Goal: Task Accomplishment & Management: Complete application form

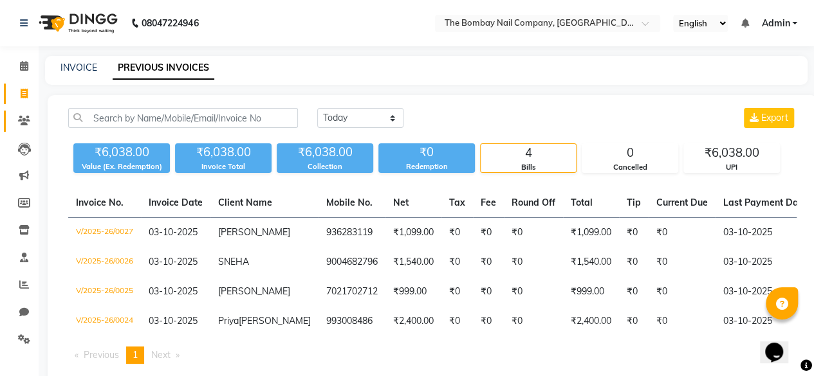
click at [23, 120] on icon at bounding box center [24, 121] width 12 height 10
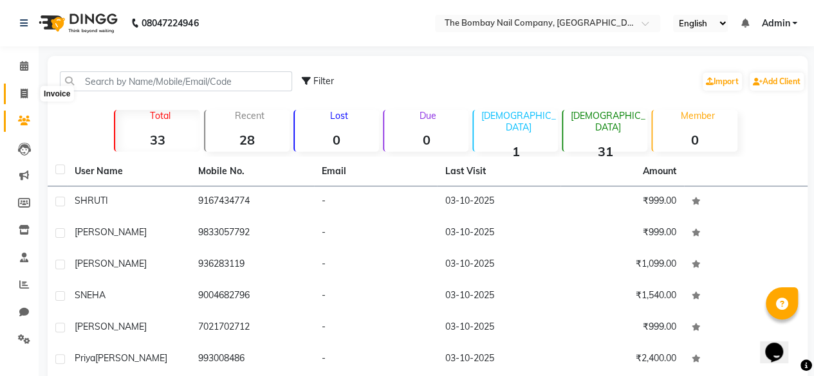
click at [22, 96] on icon at bounding box center [24, 94] width 7 height 10
select select "service"
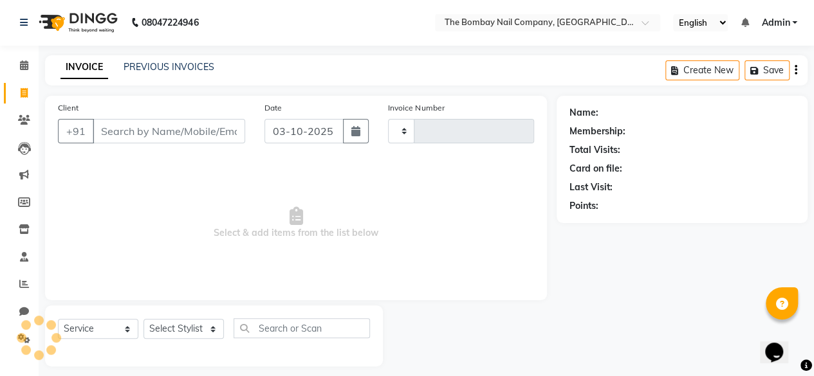
type input "0030"
select select "9028"
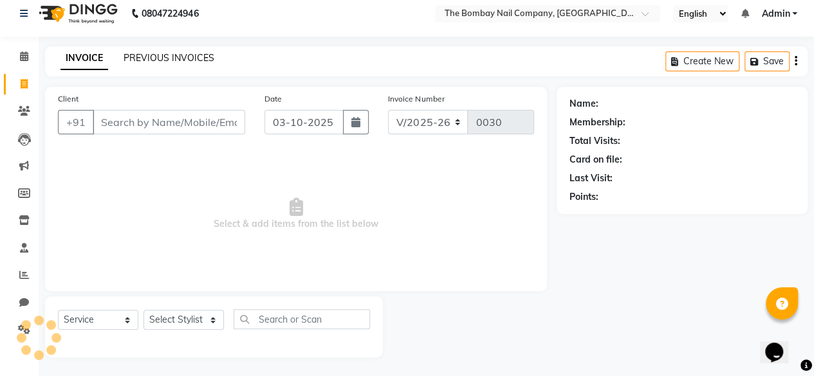
click at [170, 56] on link "PREVIOUS INVOICES" at bounding box center [169, 58] width 91 height 12
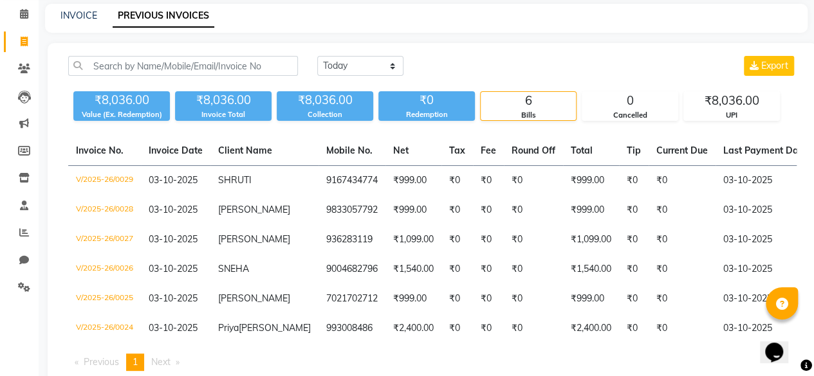
scroll to position [51, 0]
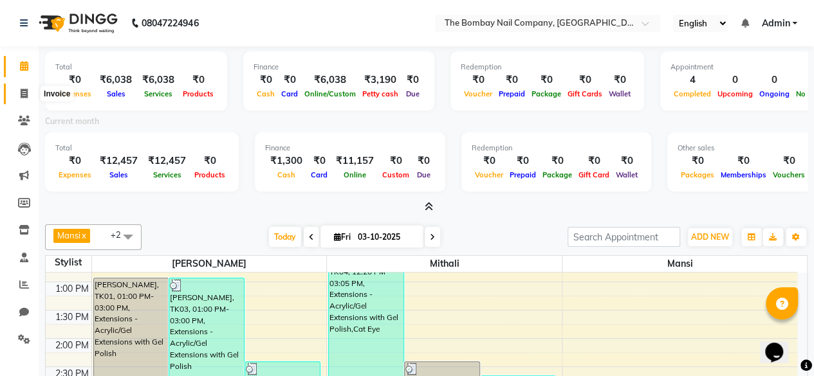
click at [24, 94] on icon at bounding box center [24, 94] width 7 height 10
select select "9028"
select select "service"
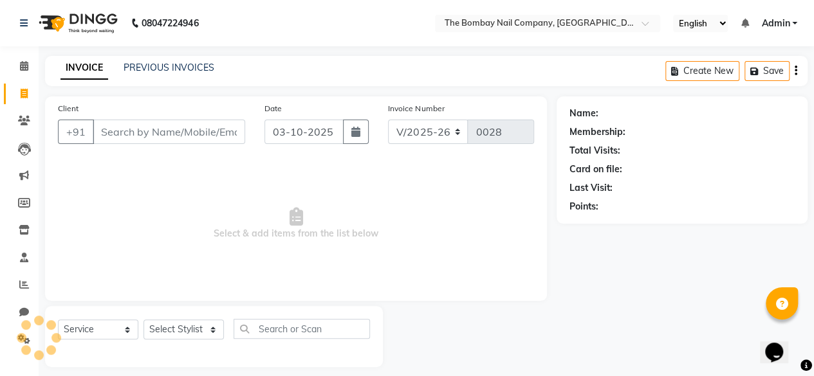
scroll to position [6, 0]
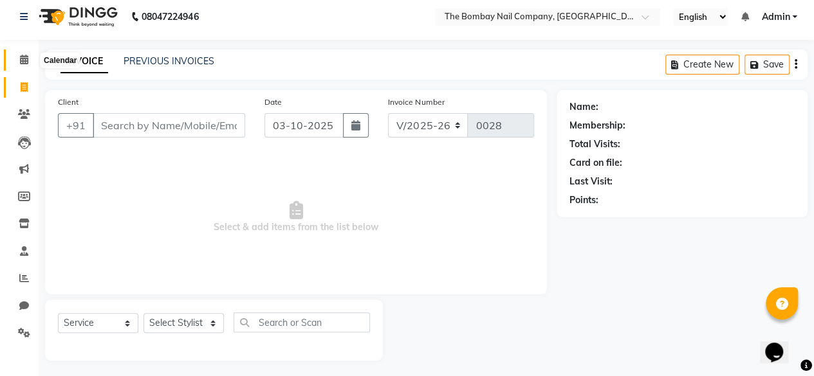
click at [23, 57] on icon at bounding box center [24, 60] width 8 height 10
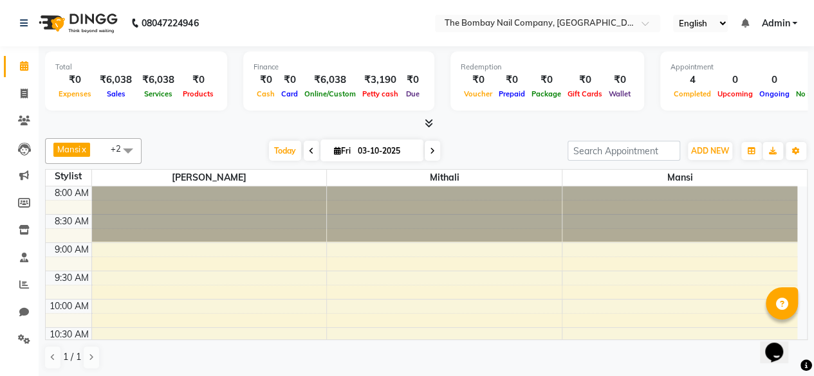
click at [427, 122] on icon at bounding box center [429, 123] width 8 height 10
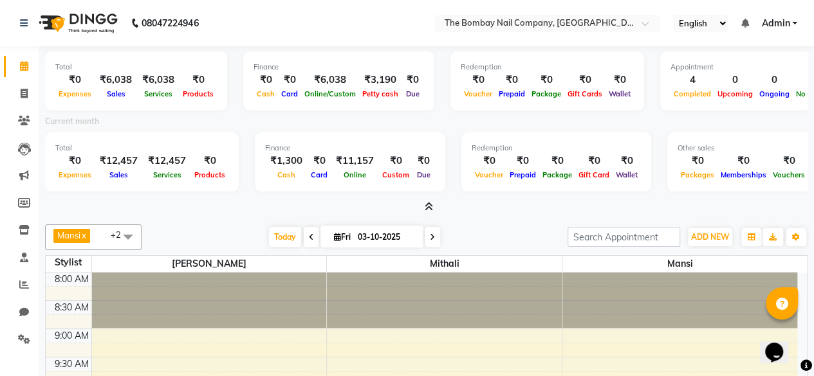
click at [309, 242] on span at bounding box center [311, 237] width 15 height 20
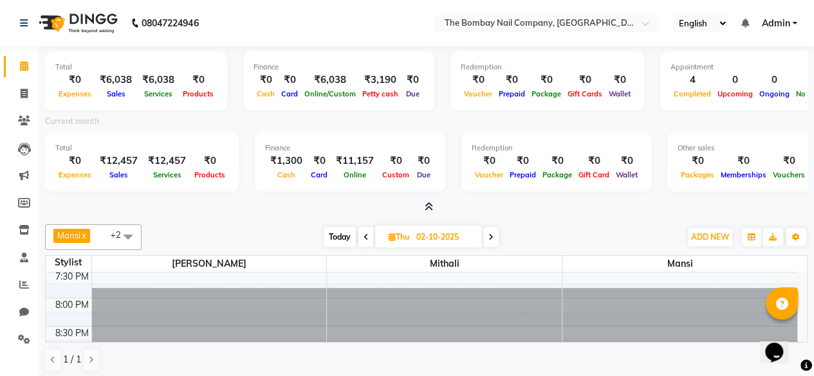
scroll to position [3, 0]
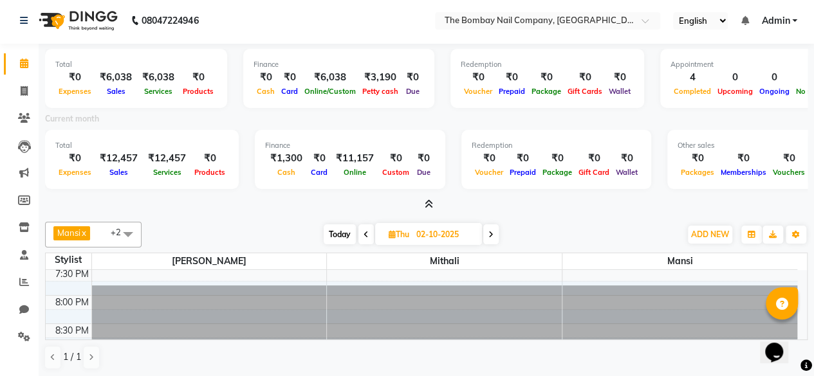
click at [495, 234] on span at bounding box center [490, 235] width 15 height 20
type input "03-10-2025"
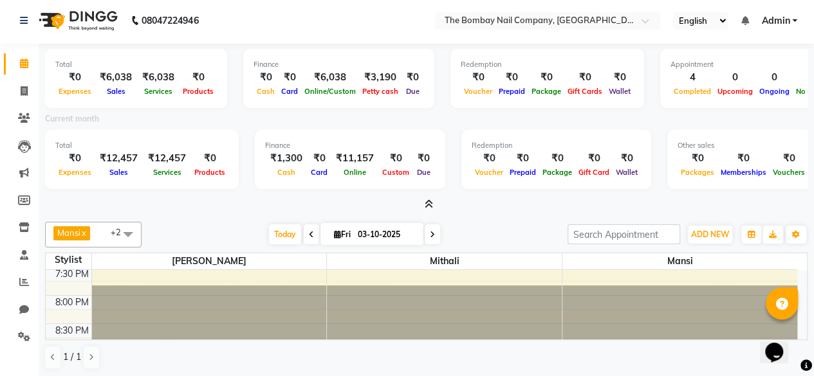
click at [287, 178] on div "Finance ₹1,300 Cash ₹0 Card ₹11,157 Online ₹0 Custom ₹0 Due" at bounding box center [350, 159] width 190 height 59
click at [26, 89] on icon at bounding box center [24, 91] width 7 height 10
select select "service"
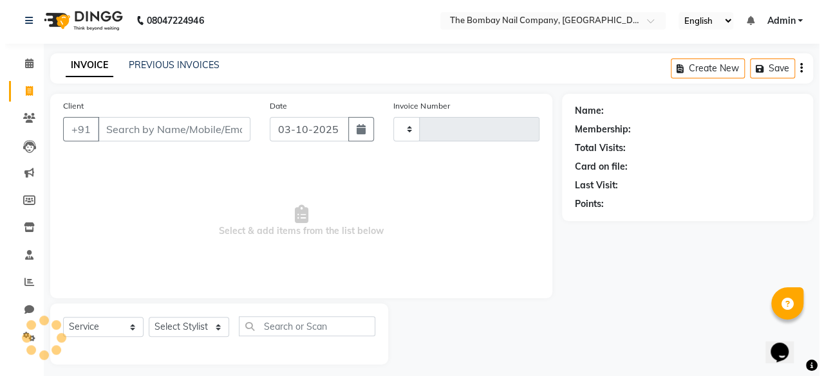
scroll to position [6, 0]
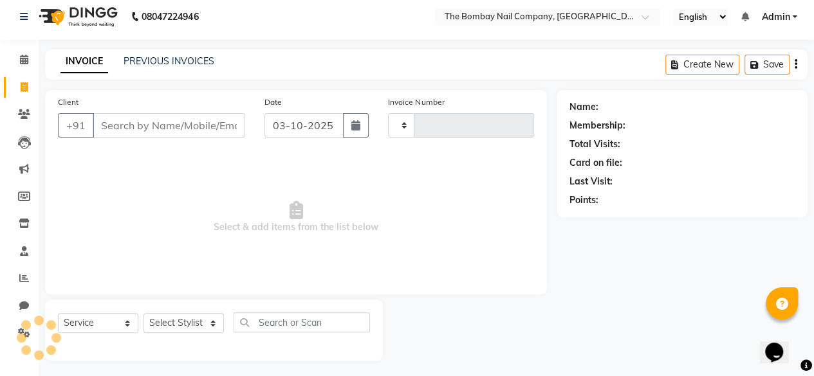
type input "0028"
select select "9028"
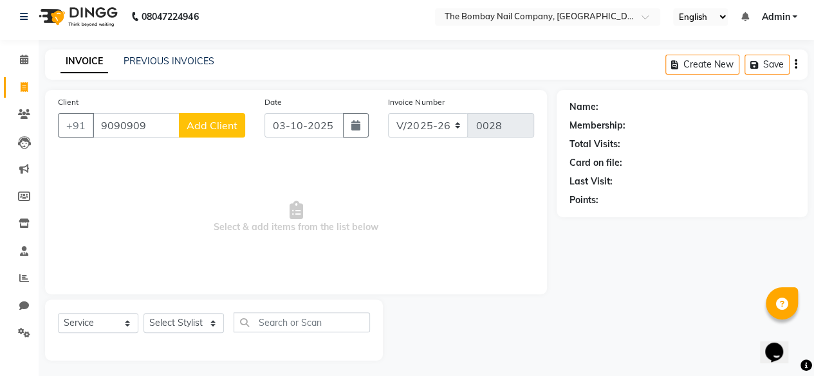
type input "9090909"
click at [198, 135] on button "Add Client" at bounding box center [212, 125] width 66 height 24
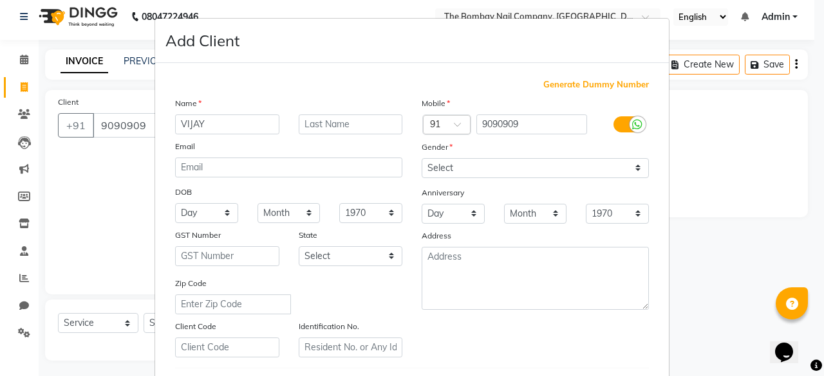
type input "VIJAY"
click at [501, 118] on input "9090909" at bounding box center [531, 125] width 111 height 20
paste input "text"
paste input "9833057792"
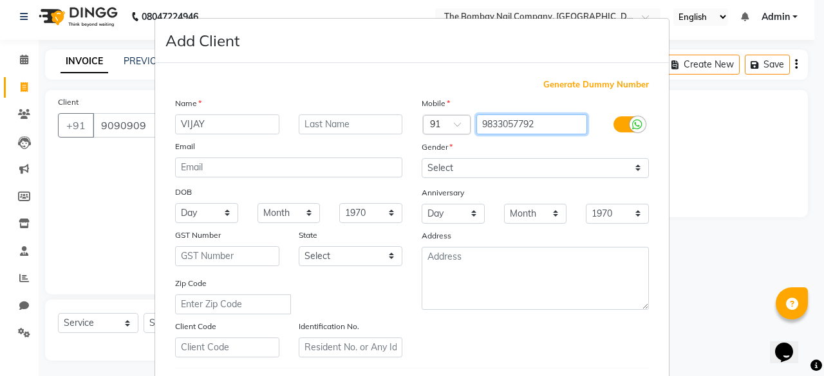
type input "9833057792"
click at [219, 123] on input "VIJAY" at bounding box center [227, 125] width 104 height 20
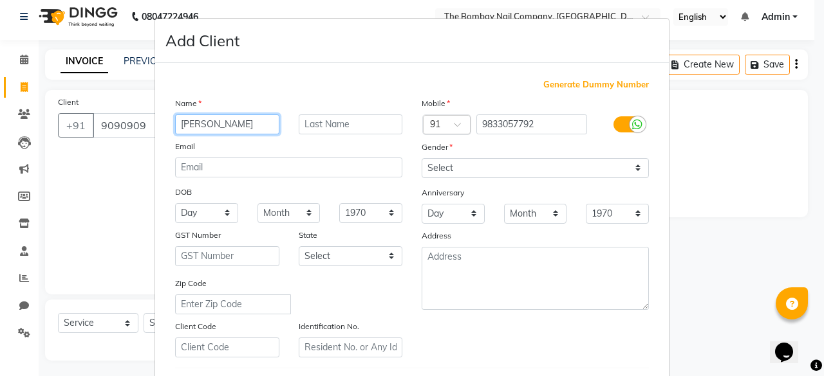
type input "[PERSON_NAME]"
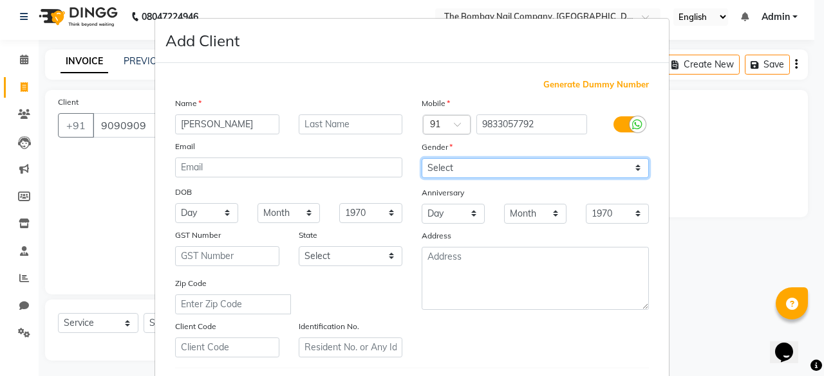
click at [448, 169] on select "Select Male Female Other Prefer Not To Say" at bounding box center [534, 168] width 227 height 20
select select "female"
click at [421, 158] on select "Select Male Female Other Prefer Not To Say" at bounding box center [534, 168] width 227 height 20
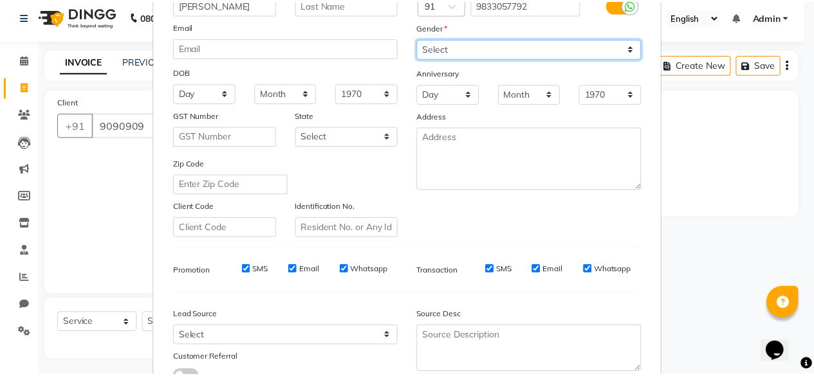
scroll to position [215, 0]
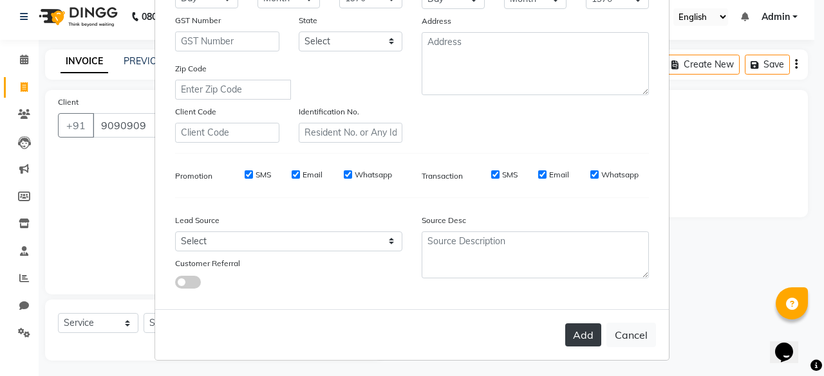
click at [586, 338] on button "Add" at bounding box center [583, 335] width 36 height 23
click at [586, 338] on div "Add Cancel" at bounding box center [411, 334] width 513 height 51
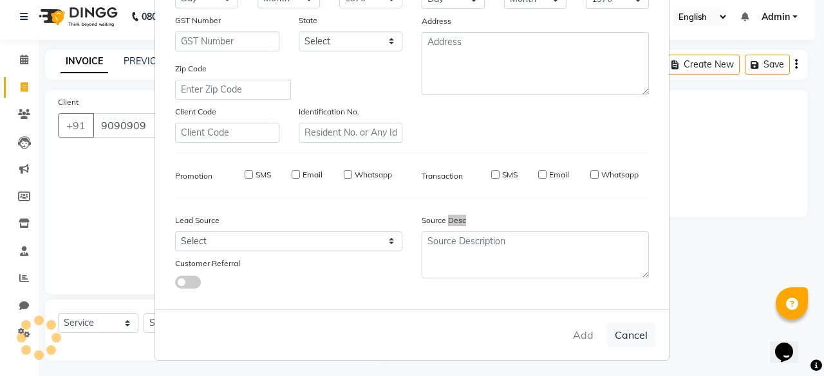
type input "9833057792"
select select
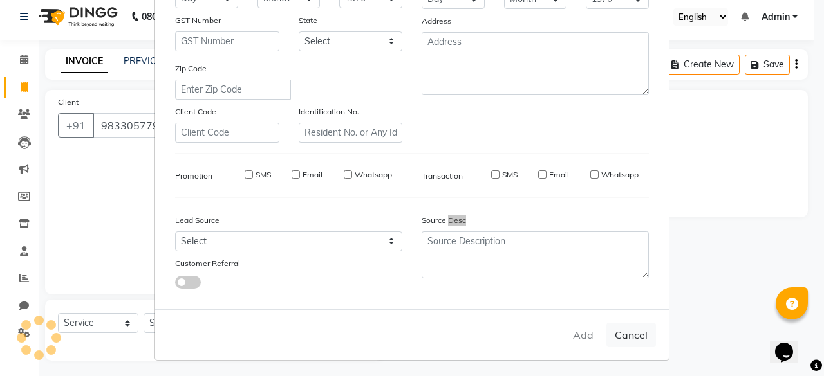
select select
checkbox input "false"
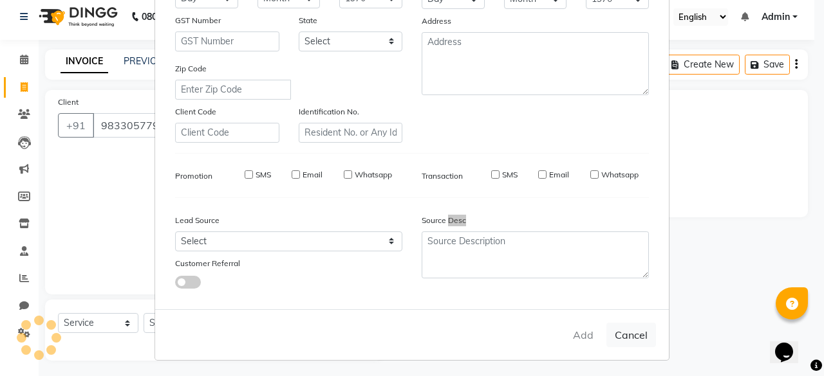
checkbox input "false"
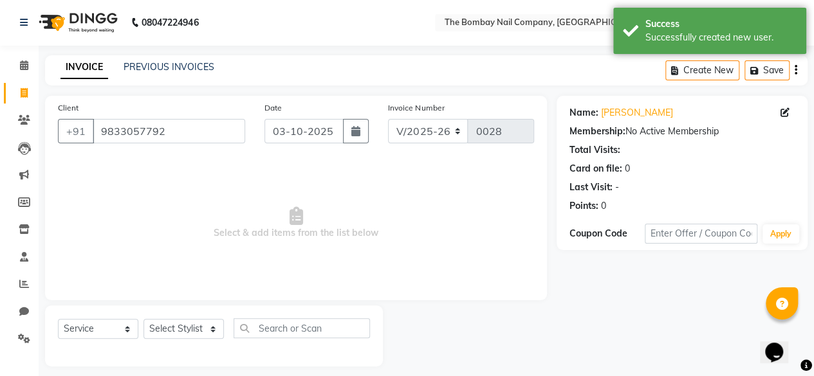
scroll to position [10, 0]
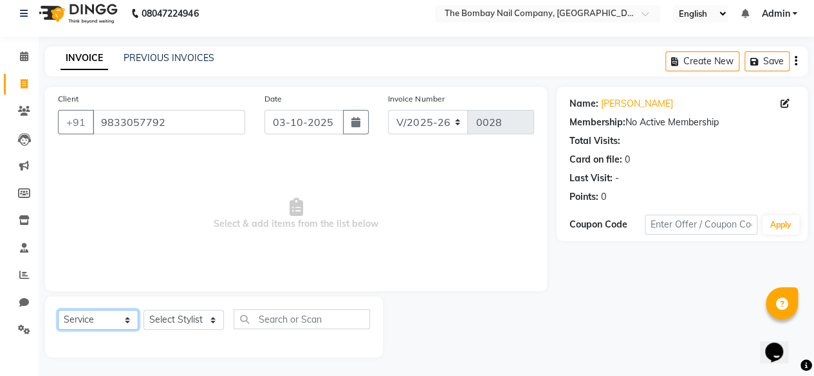
click at [103, 321] on select "Select Service Product Membership Package Voucher Prepaid Gift Card" at bounding box center [98, 320] width 80 height 20
click at [58, 310] on select "Select Service Product Membership Package Voucher Prepaid Gift Card" at bounding box center [98, 320] width 80 height 20
click at [166, 317] on select "Select Stylist Janvi Mansi Mithali Robin" at bounding box center [183, 320] width 80 height 20
select select "92473"
click at [143, 310] on select "Select Stylist Janvi Mansi Mithali Robin" at bounding box center [183, 320] width 80 height 20
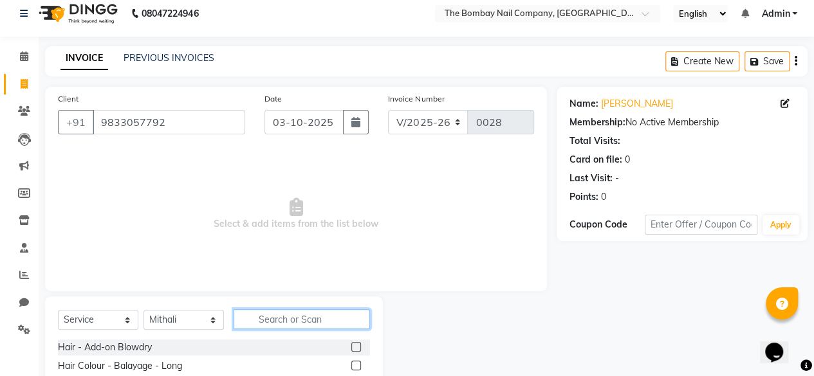
click at [270, 312] on input "text" at bounding box center [302, 319] width 136 height 20
type input "EXTE"
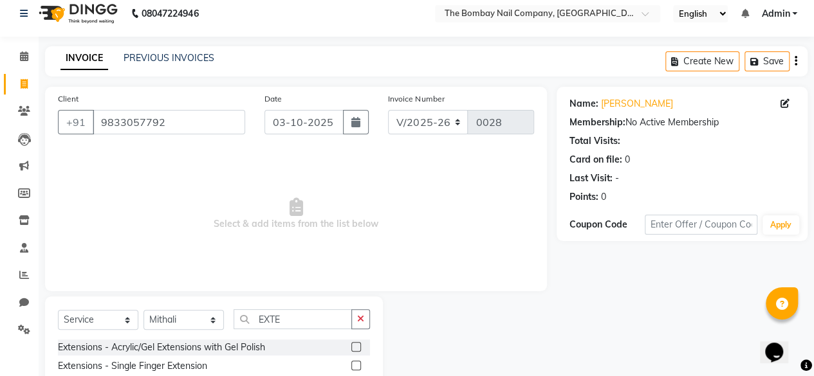
click at [350, 347] on div "Extensions - Acrylic/Gel Extensions with Gel Polish" at bounding box center [214, 348] width 312 height 16
click at [354, 348] on label at bounding box center [356, 347] width 10 height 10
click at [354, 348] on input "checkbox" at bounding box center [355, 348] width 8 height 8
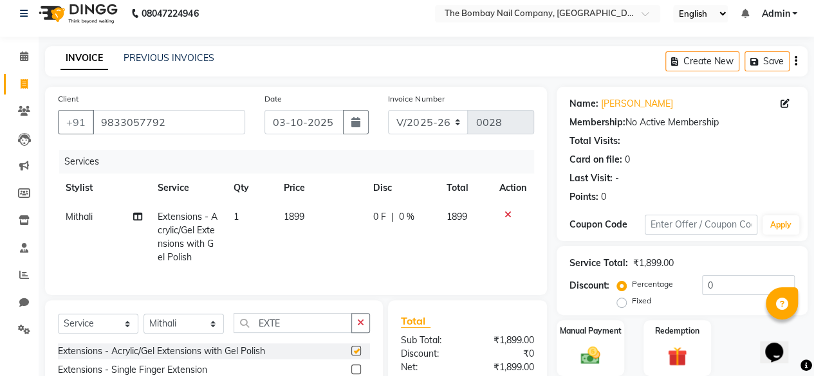
checkbox input "false"
click at [632, 300] on label "Fixed" at bounding box center [641, 301] width 19 height 12
click at [620, 300] on input "Fixed" at bounding box center [624, 301] width 9 height 9
radio input "true"
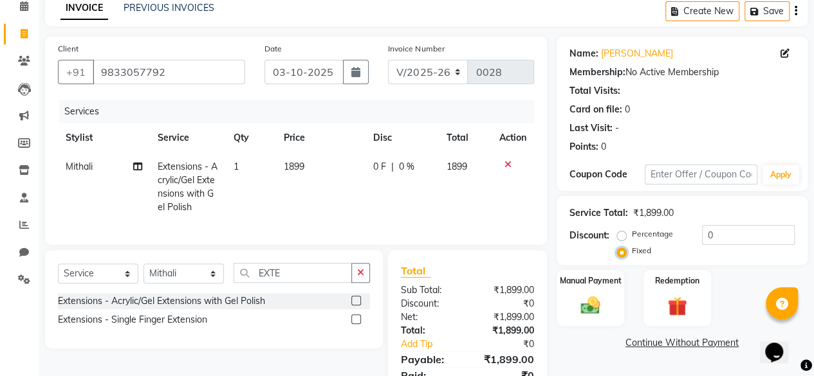
scroll to position [64, 0]
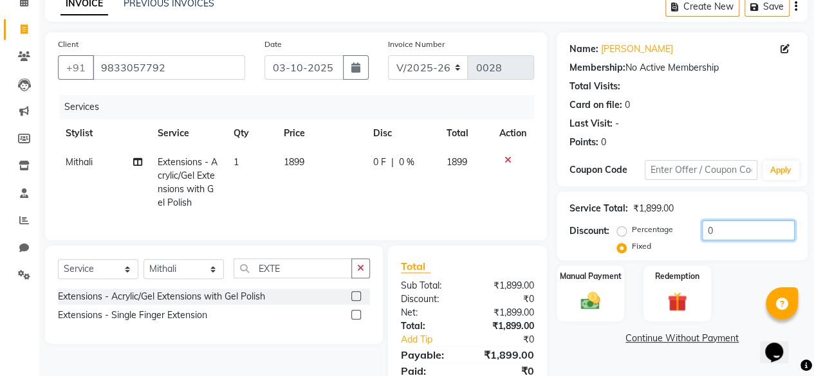
click at [732, 228] on input "0" at bounding box center [748, 231] width 93 height 20
type input "900"
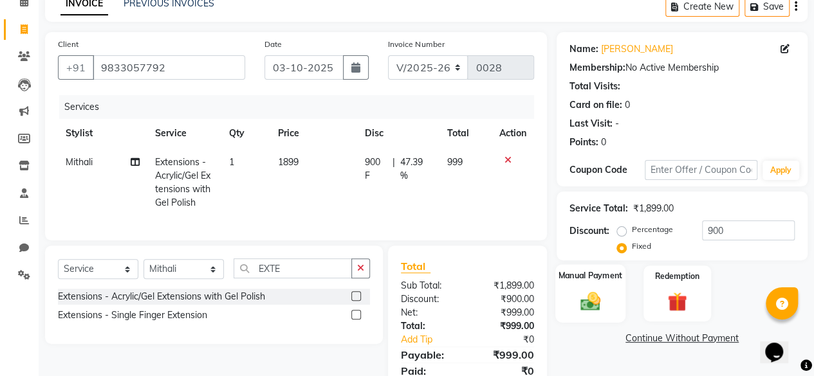
click at [593, 290] on img at bounding box center [590, 301] width 33 height 23
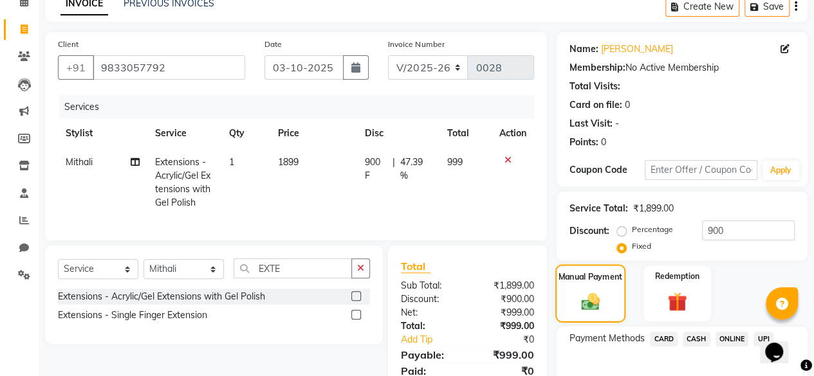
scroll to position [137, 0]
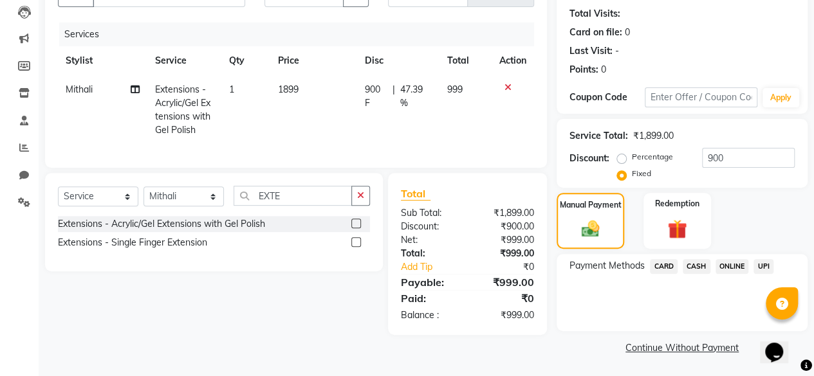
click at [759, 271] on span "UPI" at bounding box center [763, 266] width 20 height 15
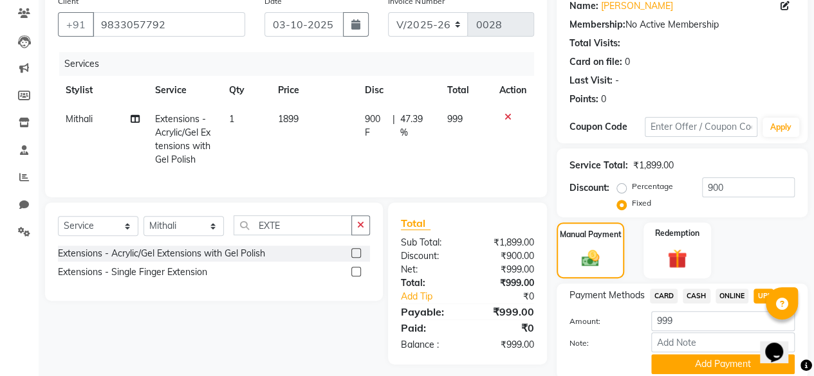
scroll to position [152, 0]
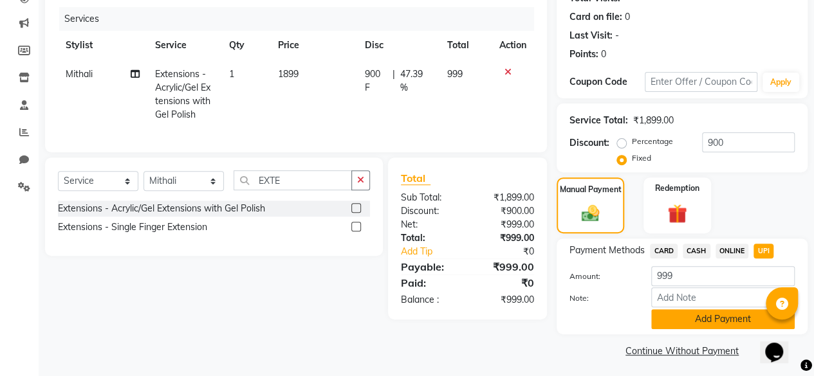
click at [726, 325] on button "Add Payment" at bounding box center [722, 319] width 143 height 20
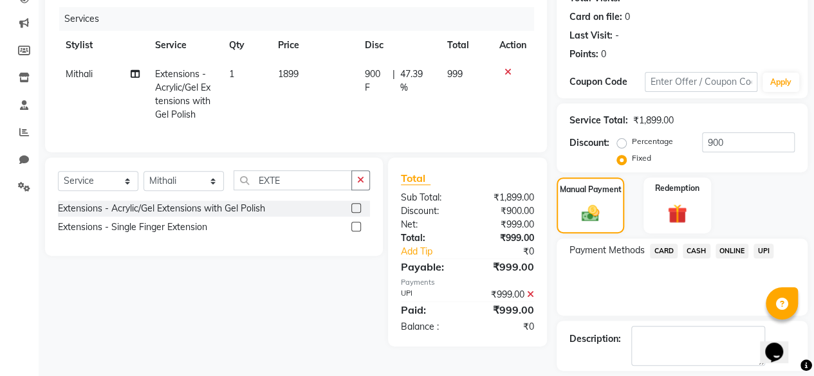
scroll to position [208, 0]
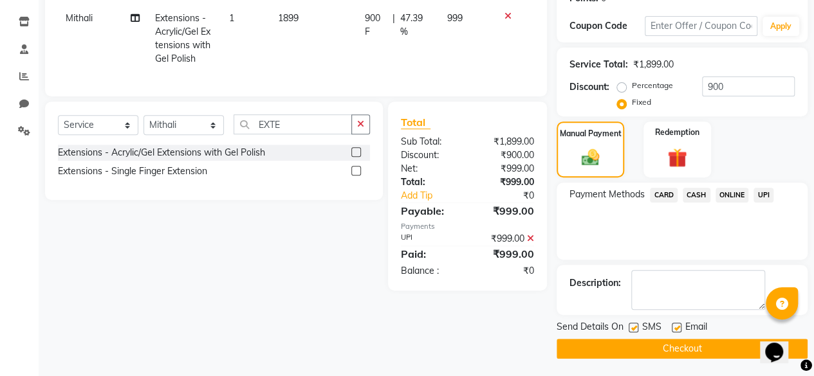
click at [686, 351] on button "Checkout" at bounding box center [682, 349] width 251 height 20
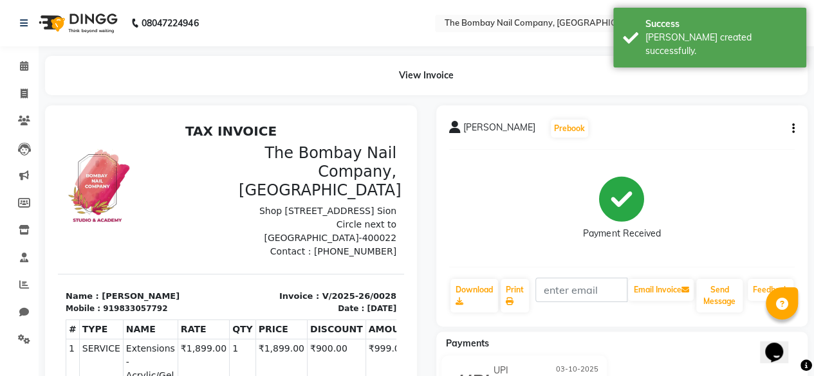
scroll to position [10, 0]
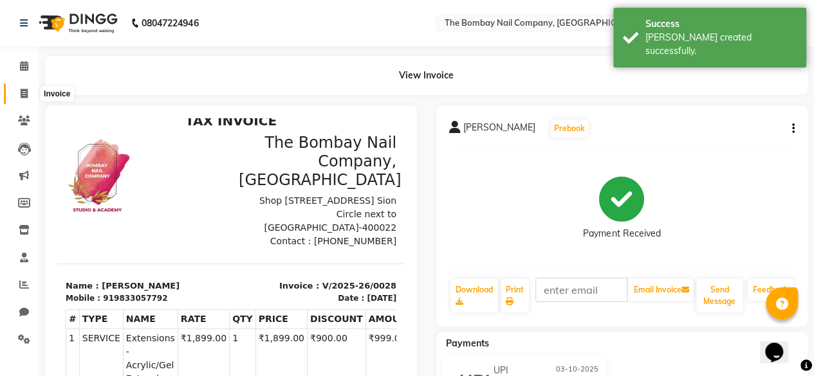
click at [31, 95] on span at bounding box center [24, 94] width 23 height 15
select select "9028"
select select "service"
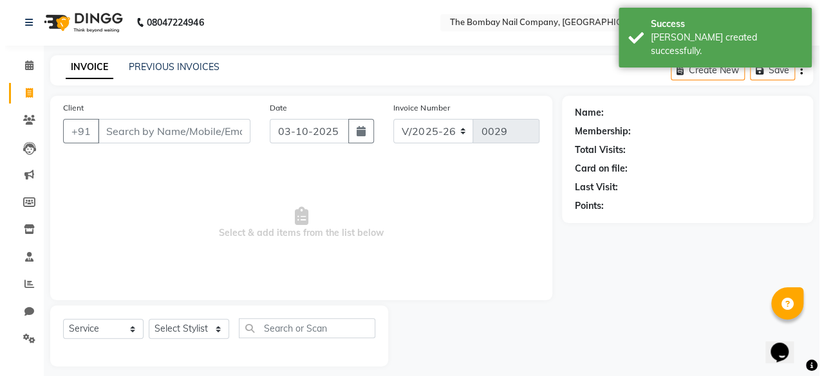
scroll to position [10, 0]
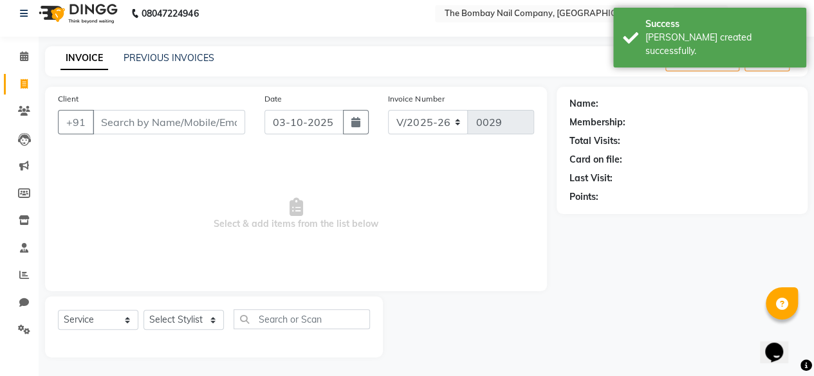
drag, startPoint x: 31, startPoint y: 95, endPoint x: 425, endPoint y: 174, distance: 401.8
click at [425, 174] on span "Select & add items from the list below" at bounding box center [296, 214] width 476 height 129
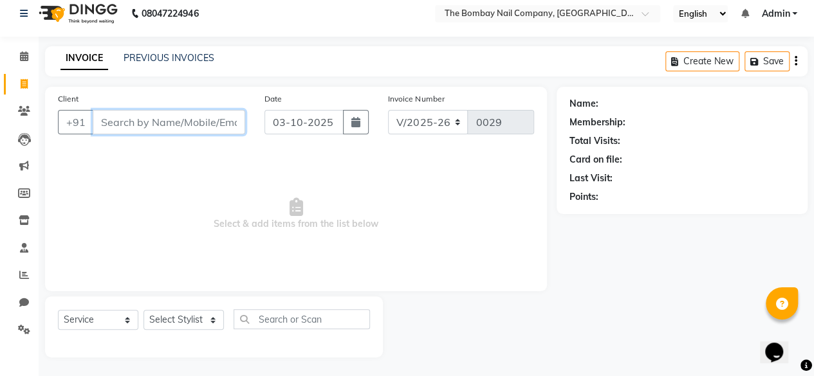
click at [180, 116] on input "Client" at bounding box center [169, 122] width 152 height 24
paste input "9167434774"
type input "9167434774"
click at [197, 128] on span "Add Client" at bounding box center [212, 122] width 51 height 13
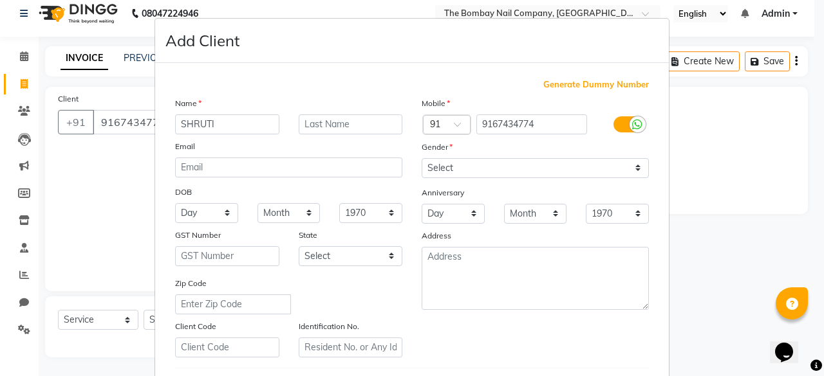
type input "SHRUTI"
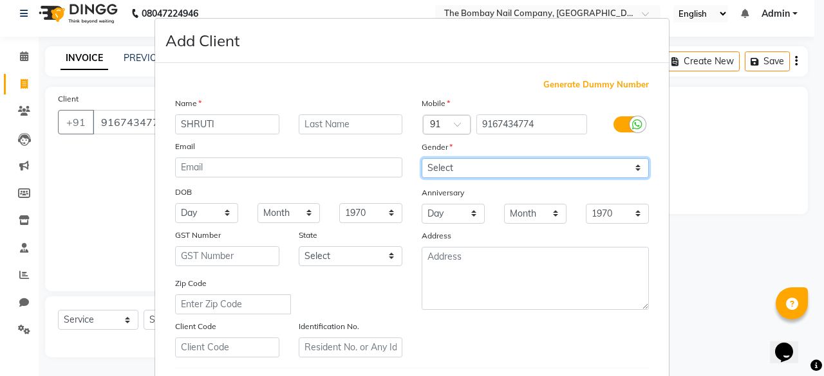
click at [452, 169] on select "Select Male Female Other Prefer Not To Say" at bounding box center [534, 168] width 227 height 20
select select "female"
click at [421, 158] on select "Select Male Female Other Prefer Not To Say" at bounding box center [534, 168] width 227 height 20
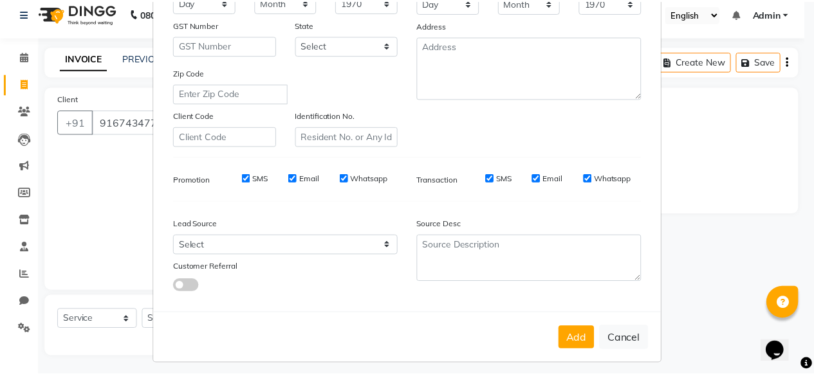
scroll to position [215, 0]
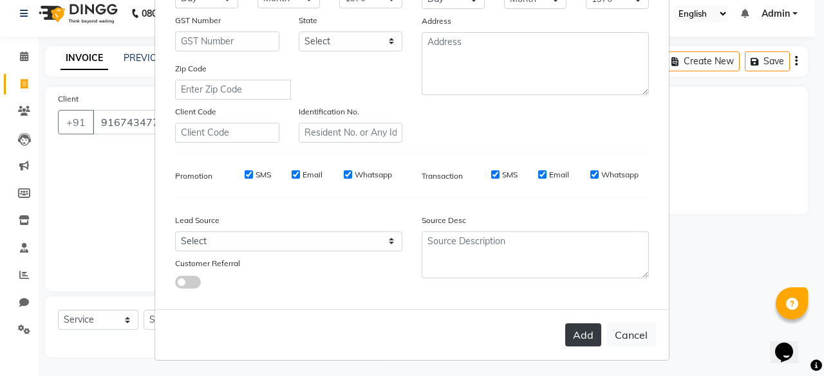
click at [583, 326] on button "Add" at bounding box center [583, 335] width 36 height 23
select select
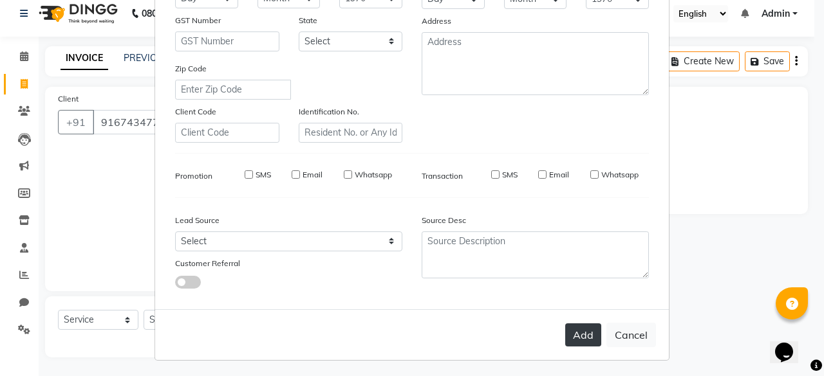
select select
checkbox input "false"
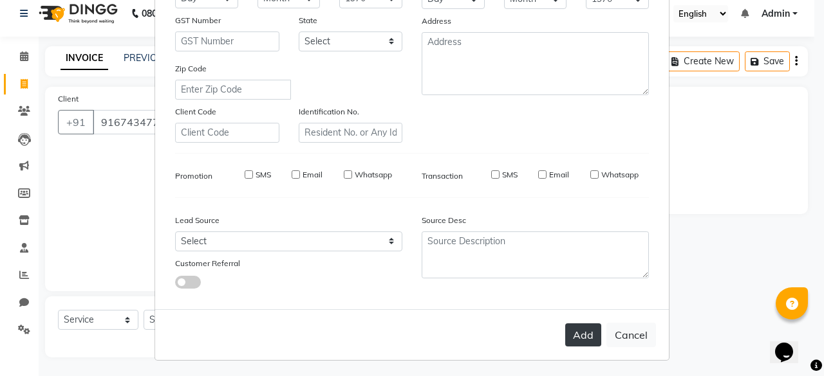
checkbox input "false"
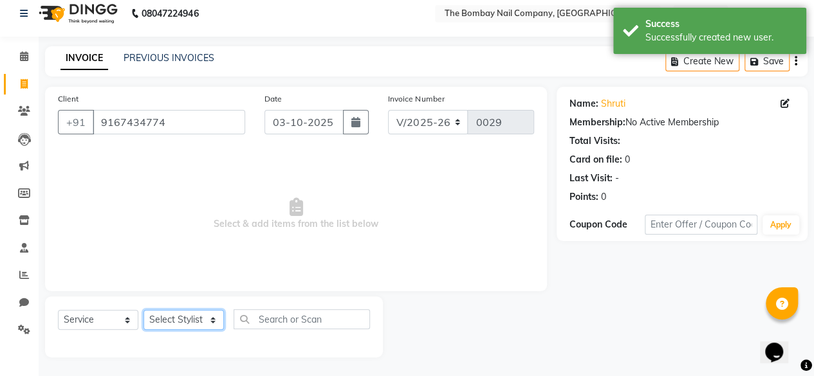
click at [157, 320] on select "Select Stylist Janvi Mansi Mithali Robin" at bounding box center [183, 320] width 80 height 20
select select "91979"
click at [143, 310] on select "Select Stylist Janvi Mansi Mithali Robin" at bounding box center [183, 320] width 80 height 20
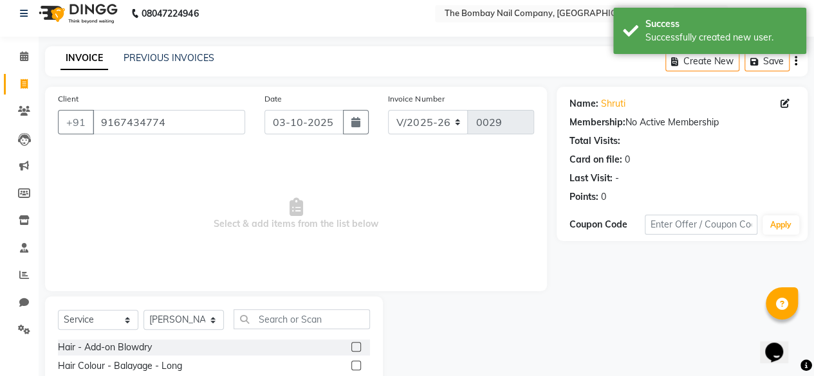
click at [284, 325] on div "Select Service Product Membership Package Voucher Prepaid Gift Card Select Styl…" at bounding box center [214, 324] width 312 height 30
click at [284, 325] on input "text" at bounding box center [302, 319] width 136 height 20
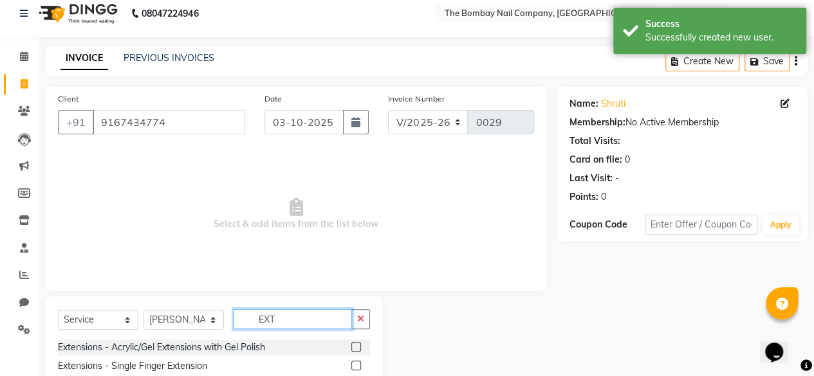
type input "EXT"
click at [364, 344] on div at bounding box center [360, 348] width 19 height 16
click at [356, 346] on label at bounding box center [356, 347] width 10 height 10
click at [356, 346] on input "checkbox" at bounding box center [355, 348] width 8 height 8
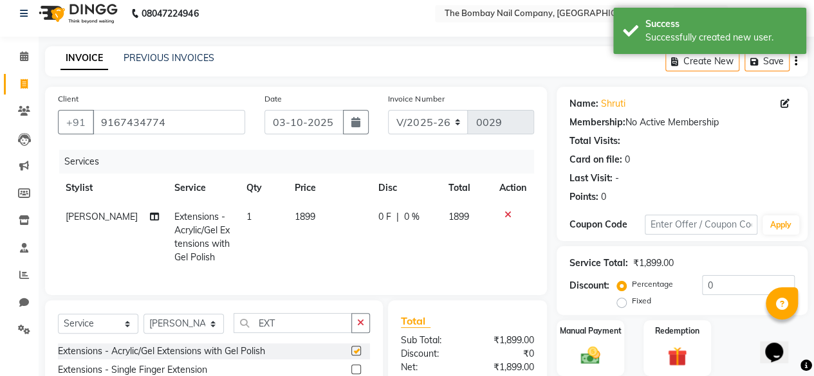
checkbox input "false"
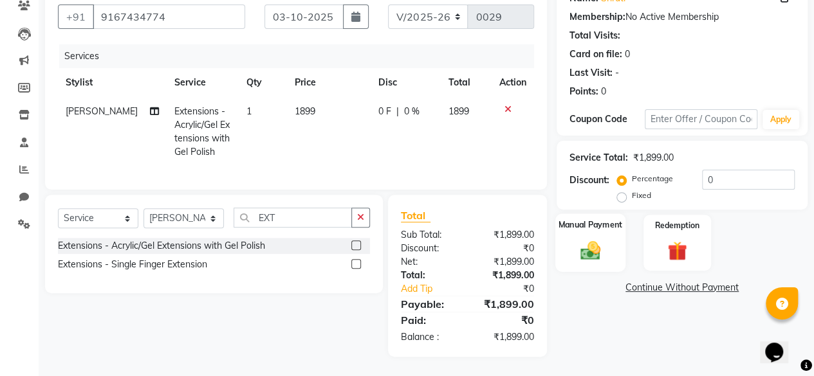
click at [597, 239] on img at bounding box center [590, 250] width 33 height 23
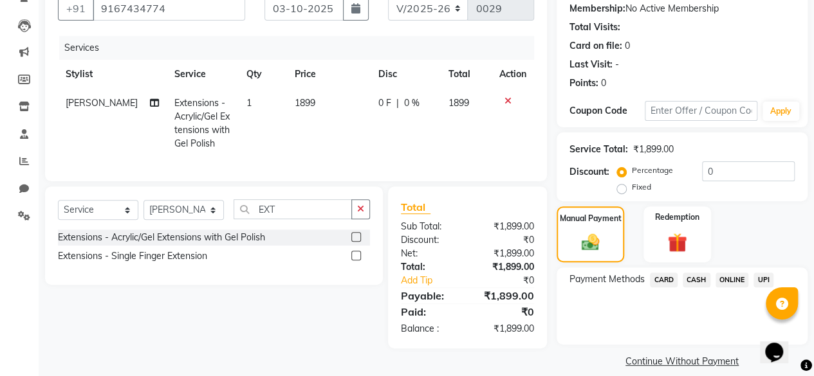
click at [641, 189] on label "Fixed" at bounding box center [641, 187] width 19 height 12
click at [629, 189] on input "Fixed" at bounding box center [624, 187] width 9 height 9
radio input "true"
click at [717, 178] on input "0" at bounding box center [748, 171] width 93 height 20
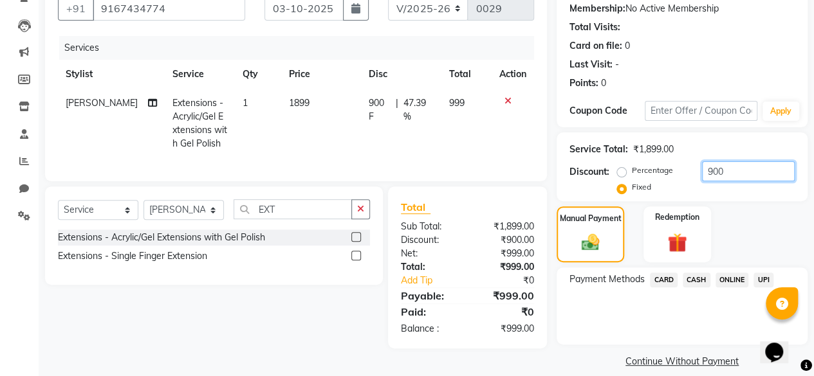
scroll to position [137, 0]
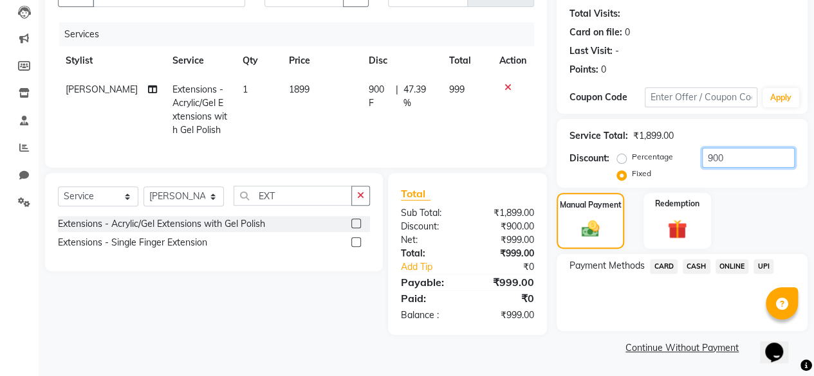
type input "900"
click at [759, 261] on span "UPI" at bounding box center [763, 266] width 20 height 15
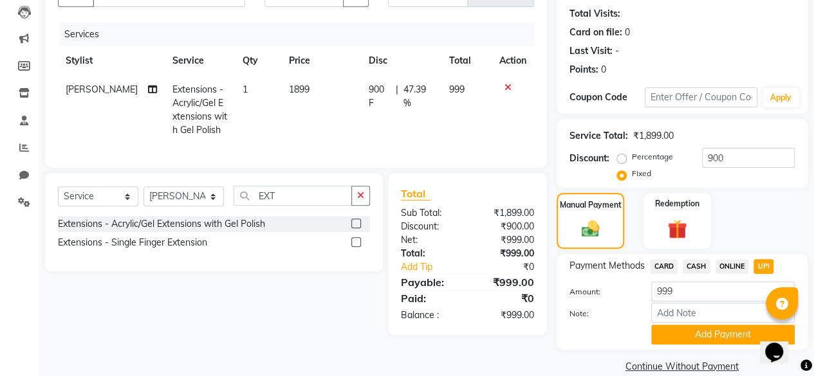
scroll to position [156, 0]
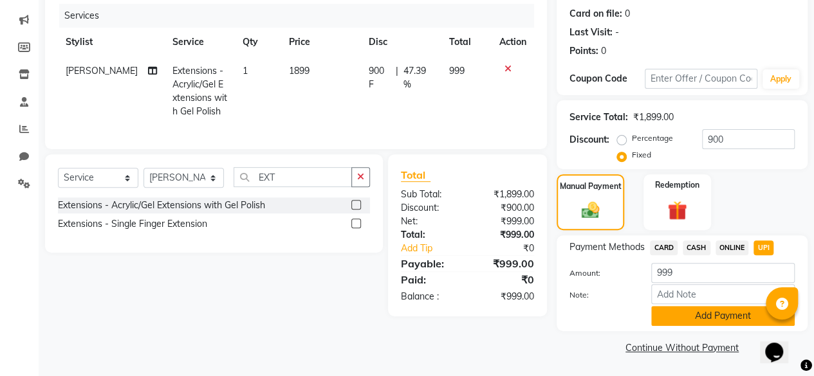
click at [709, 317] on button "Add Payment" at bounding box center [722, 316] width 143 height 20
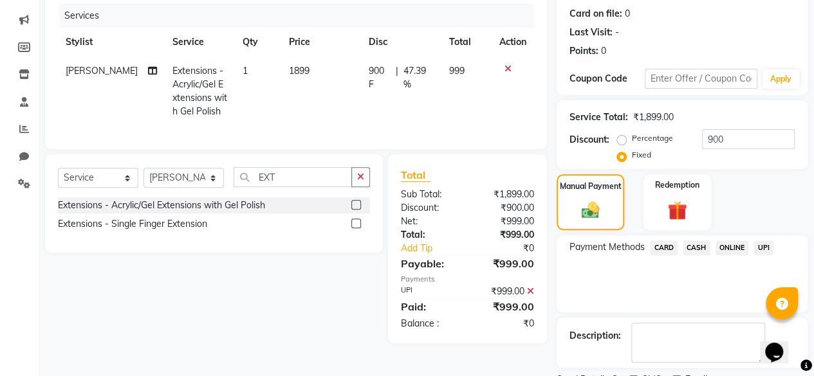
scroll to position [208, 0]
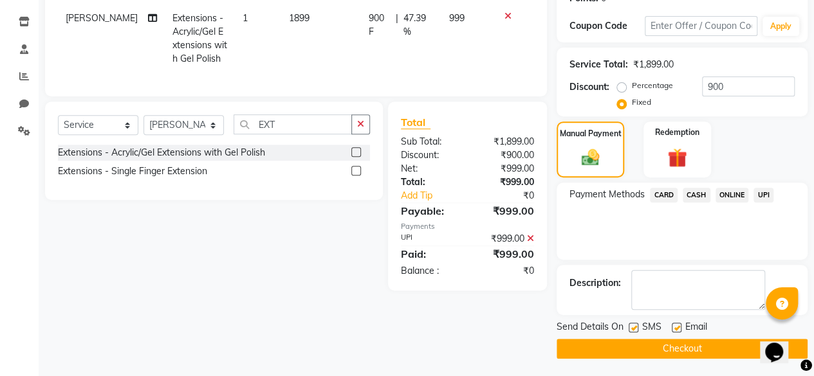
click at [762, 200] on span "UPI" at bounding box center [763, 195] width 20 height 15
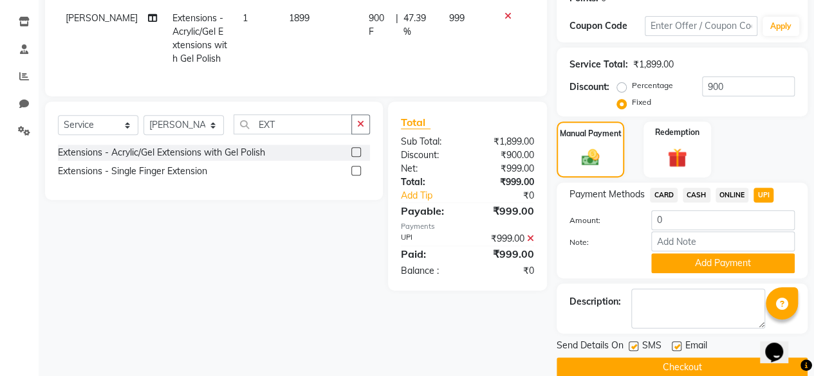
scroll to position [227, 0]
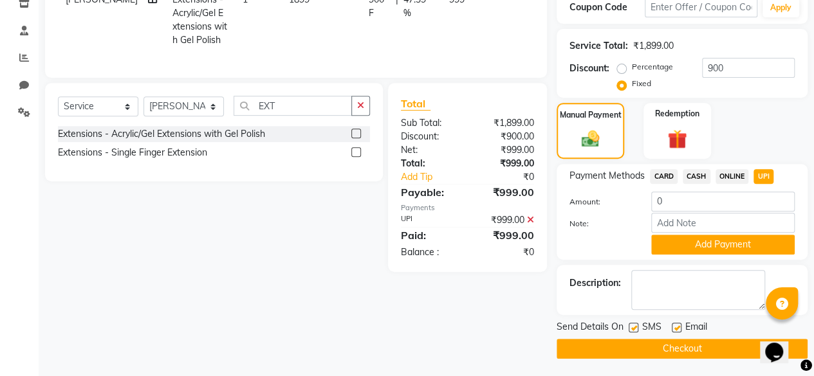
click at [681, 349] on button "Checkout" at bounding box center [682, 349] width 251 height 20
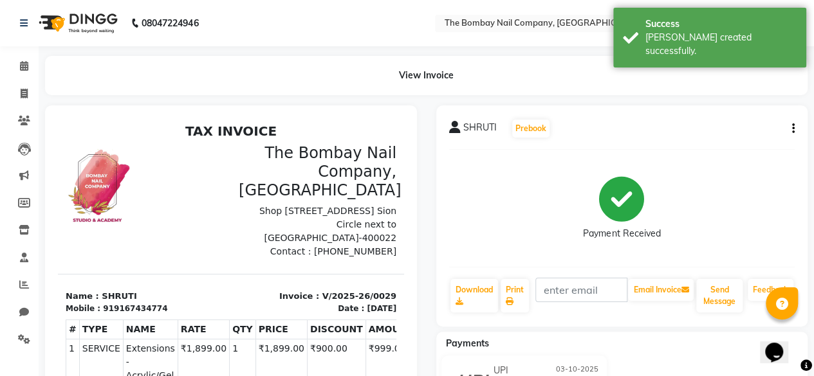
click at [77, 26] on img at bounding box center [77, 23] width 88 height 36
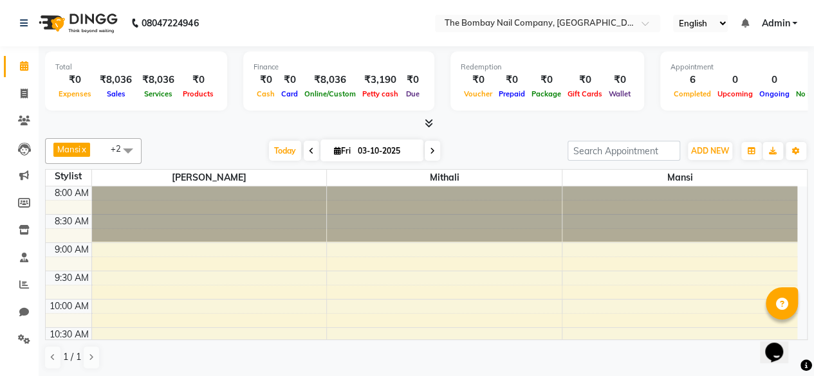
click at [432, 129] on span at bounding box center [427, 124] width 14 height 14
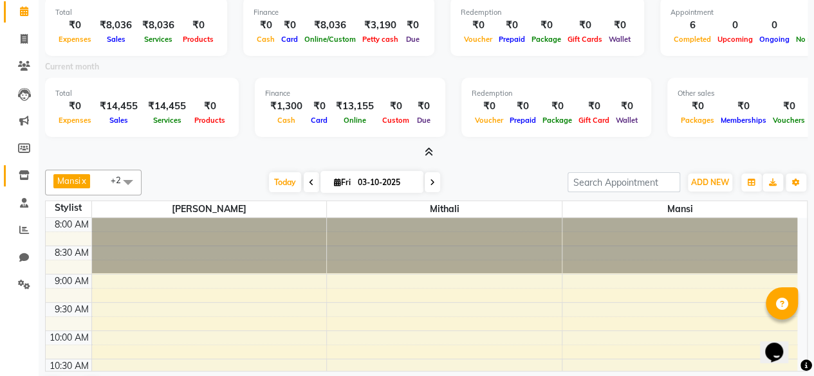
scroll to position [55, 0]
click at [21, 232] on icon at bounding box center [24, 230] width 10 height 10
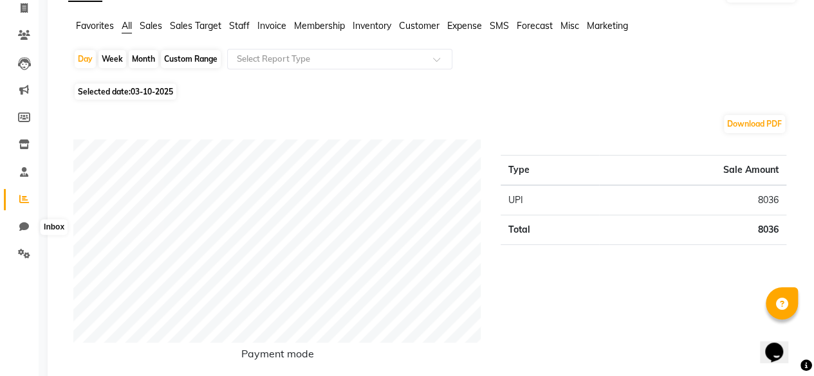
scroll to position [86, 0]
